Goal: Task Accomplishment & Management: Manage account settings

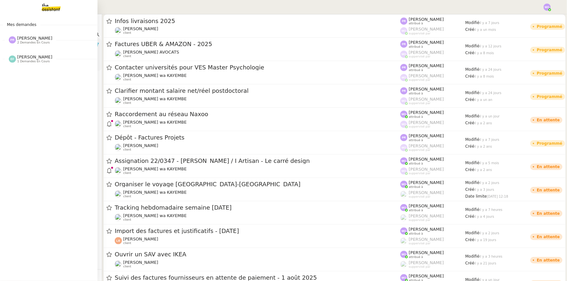
click at [29, 41] on span "2 demandes en cours" at bounding box center [33, 43] width 32 height 4
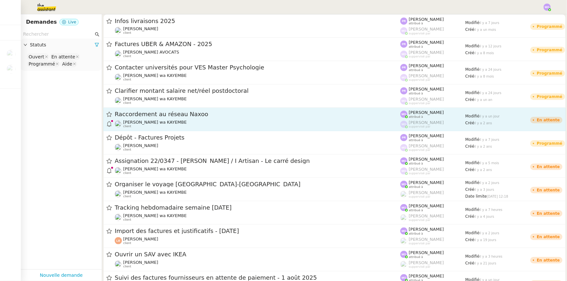
click at [336, 119] on div "Raccordement au réseau Naxoo [PERSON_NAME] wa KAYEMBE client" at bounding box center [257, 119] width 285 height 18
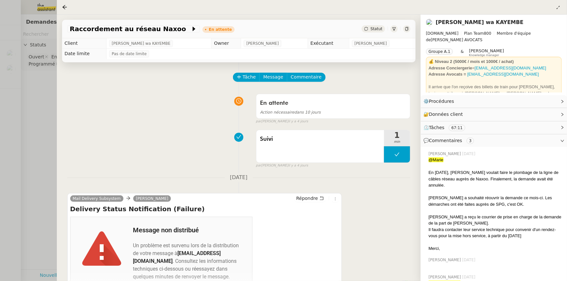
click at [18, 115] on div at bounding box center [283, 140] width 567 height 281
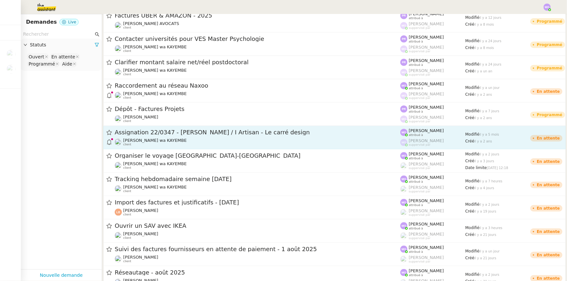
scroll to position [29, 0]
click at [335, 135] on div "Assignation 22/0347 - [PERSON_NAME] / I Artisan - Le carré design" at bounding box center [257, 132] width 285 height 8
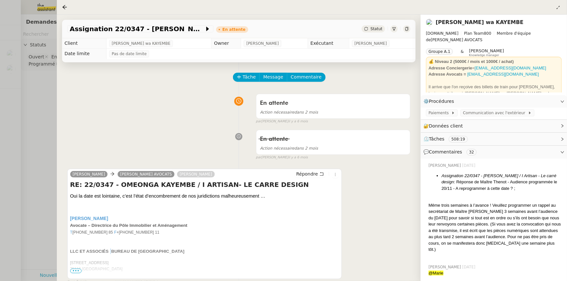
click at [28, 132] on div at bounding box center [283, 140] width 567 height 281
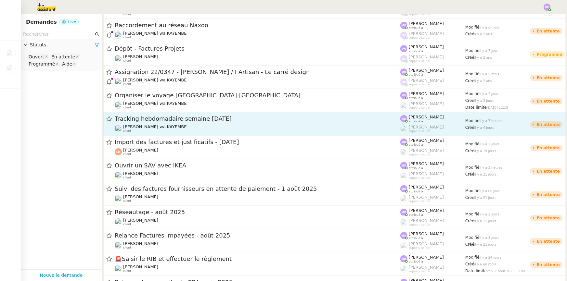
scroll to position [118, 0]
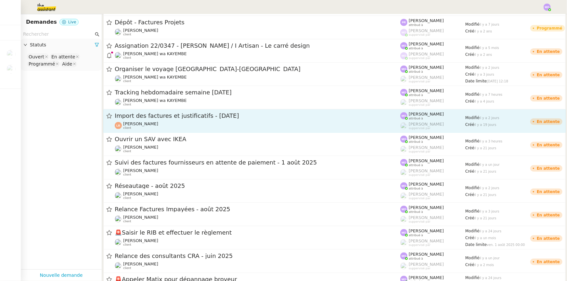
click at [375, 120] on div "Import des factures et justificatifs - [DATE] [PERSON_NAME] client" at bounding box center [257, 121] width 285 height 18
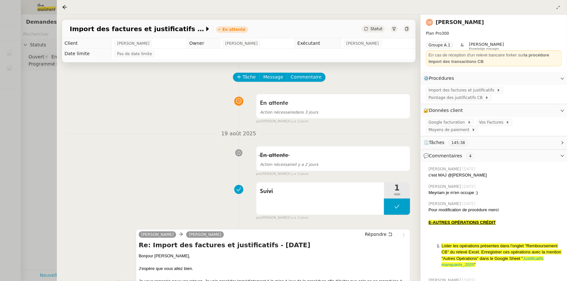
click at [42, 145] on div at bounding box center [283, 140] width 567 height 281
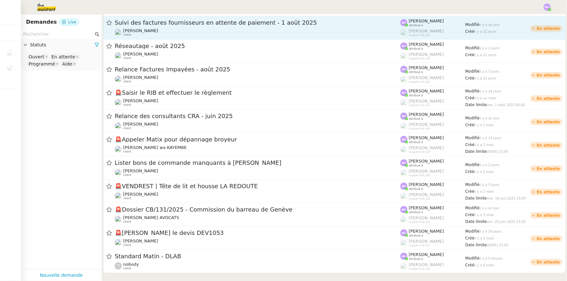
scroll to position [266, 0]
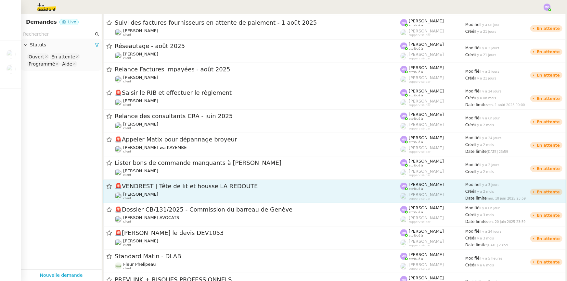
click at [333, 194] on div "[PERSON_NAME] client" at bounding box center [257, 196] width 285 height 8
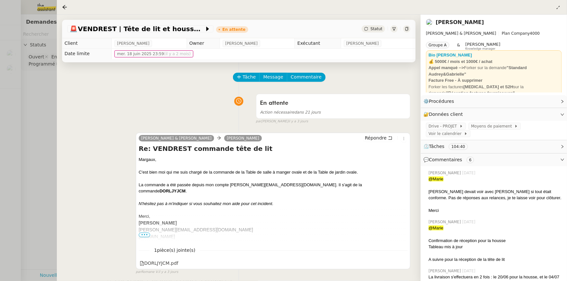
click at [34, 136] on div at bounding box center [283, 140] width 567 height 281
